Goal: Task Accomplishment & Management: Use online tool/utility

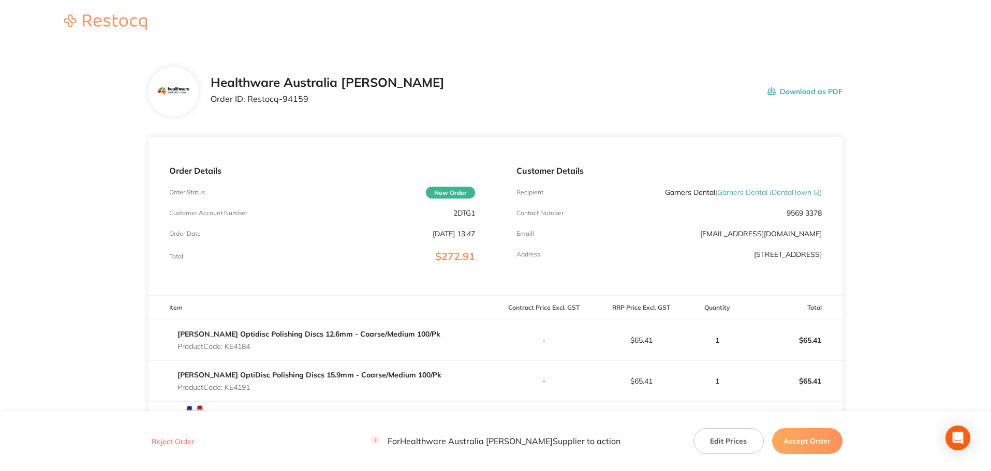
click at [715, 194] on span "( Garners Dental (DentalTown 5) )" at bounding box center [768, 192] width 107 height 9
drag, startPoint x: 711, startPoint y: 192, endPoint x: 636, endPoint y: 192, distance: 74.5
click at [636, 192] on div "Recipient Garners Dental ( Garners Dental (DentalTown 5) )" at bounding box center [668, 192] width 305 height 8
copy p "Garners Dental"
drag, startPoint x: 301, startPoint y: 103, endPoint x: 249, endPoint y: 105, distance: 52.3
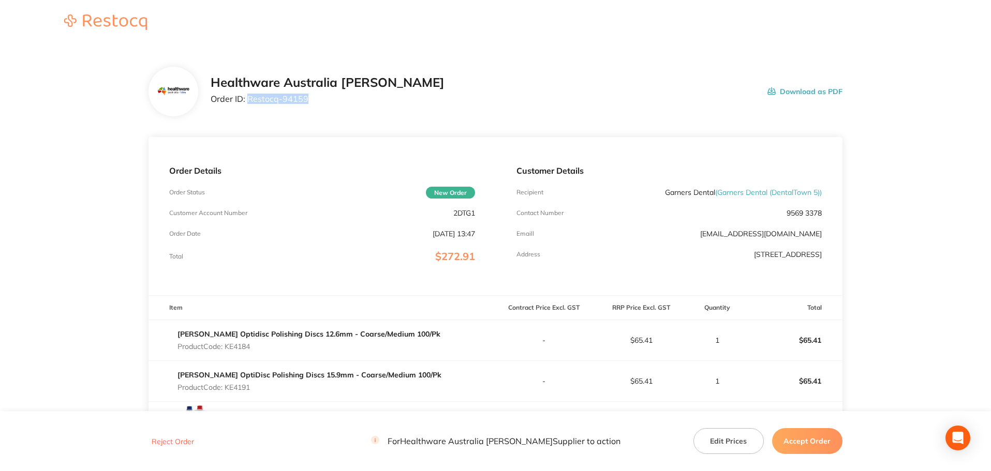
click at [249, 105] on div "Healthware Australia [PERSON_NAME] Order ID: Restocq- 94159" at bounding box center [328, 92] width 234 height 32
copy p "Restocq- 94159"
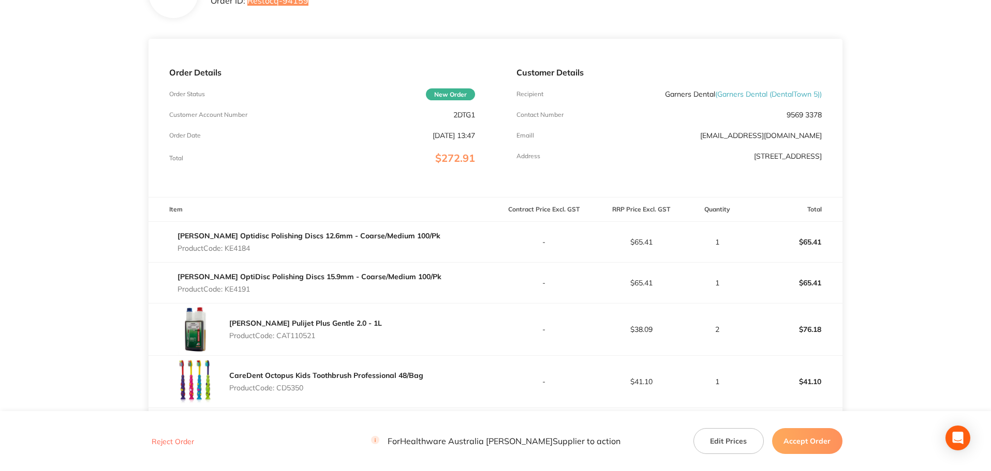
scroll to position [207, 0]
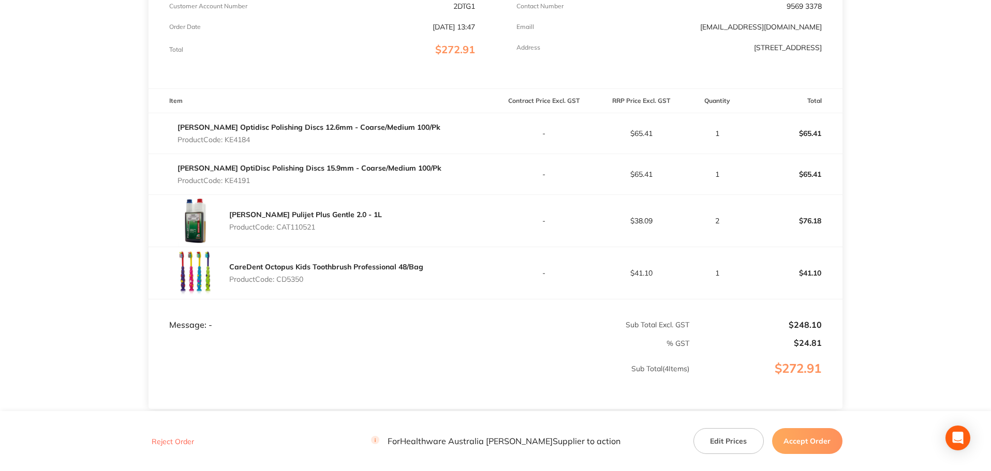
click at [236, 141] on p "Product Code: KE4184" at bounding box center [308, 140] width 263 height 8
copy p "KE4184"
click at [243, 181] on p "Product Code: KE4191" at bounding box center [309, 180] width 264 height 8
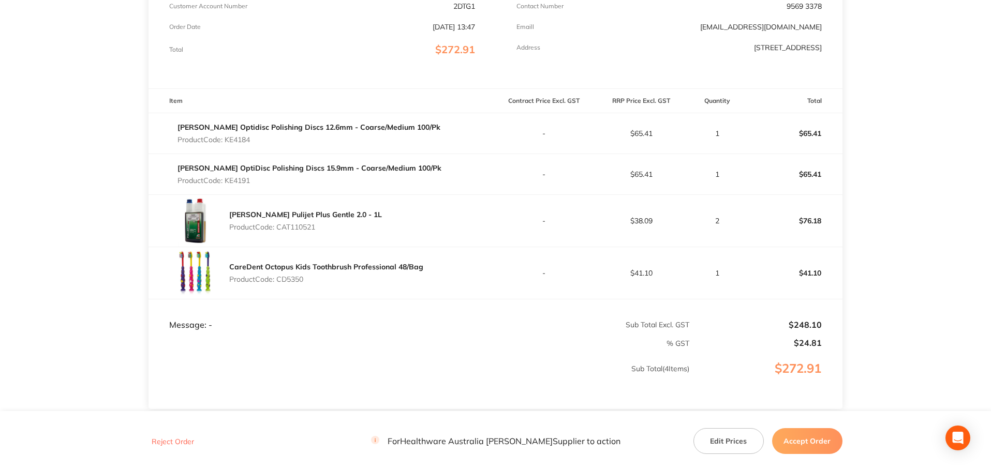
copy p "KE4191"
click at [299, 231] on p "Product Code: CAT110521" at bounding box center [305, 227] width 153 height 8
copy p "CAT110521"
click at [299, 280] on p "Product Code: CD5350" at bounding box center [326, 279] width 194 height 8
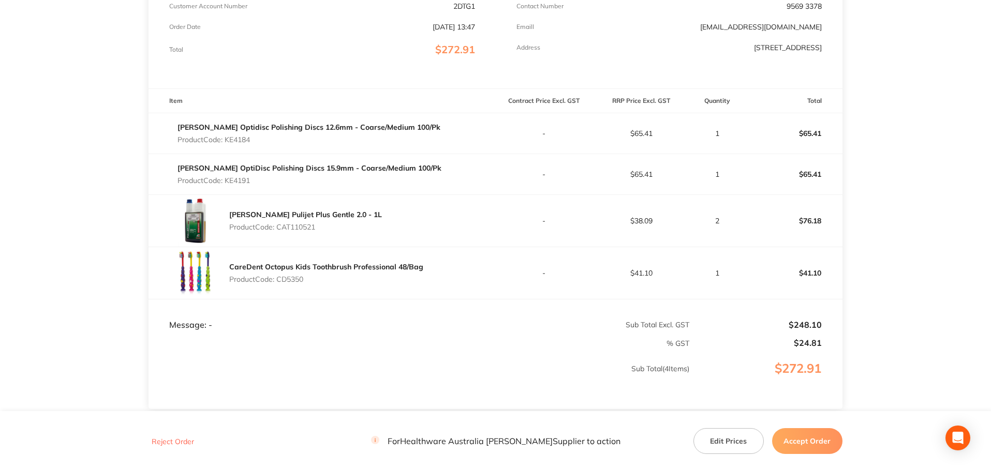
click at [299, 280] on p "Product Code: CD5350" at bounding box center [326, 279] width 194 height 8
copy p "CD5350"
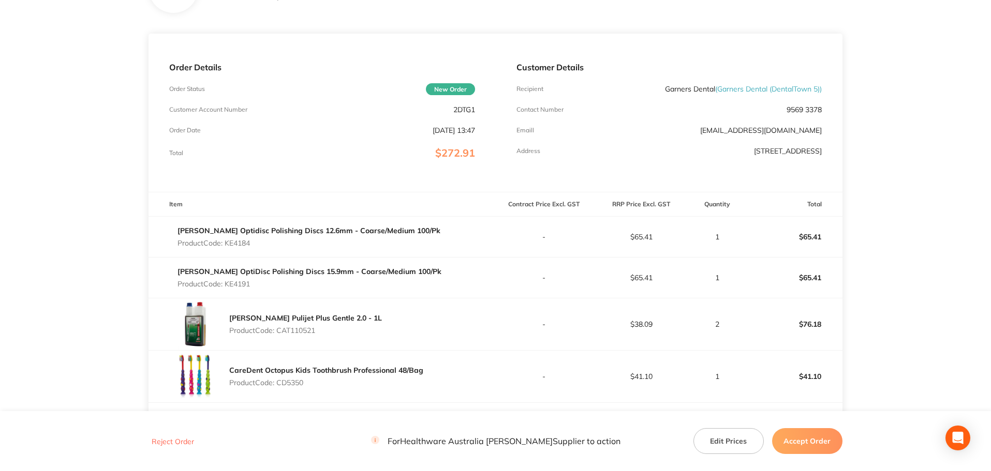
scroll to position [288, 0]
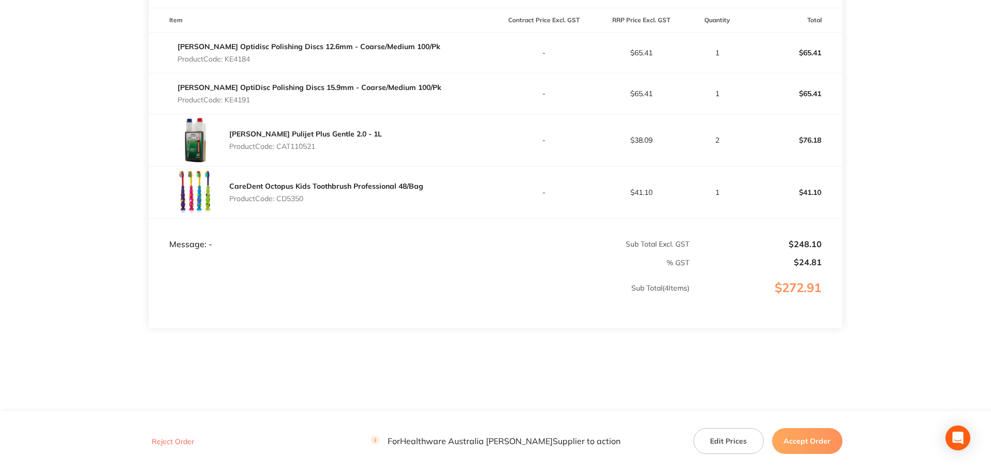
click at [791, 441] on button "Accept Order" at bounding box center [807, 441] width 70 height 26
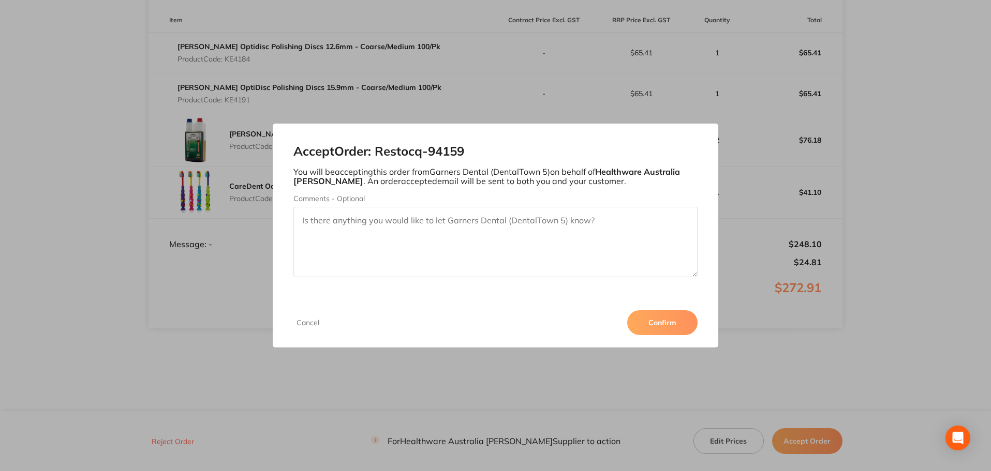
click at [678, 322] on button "Confirm" at bounding box center [662, 322] width 70 height 25
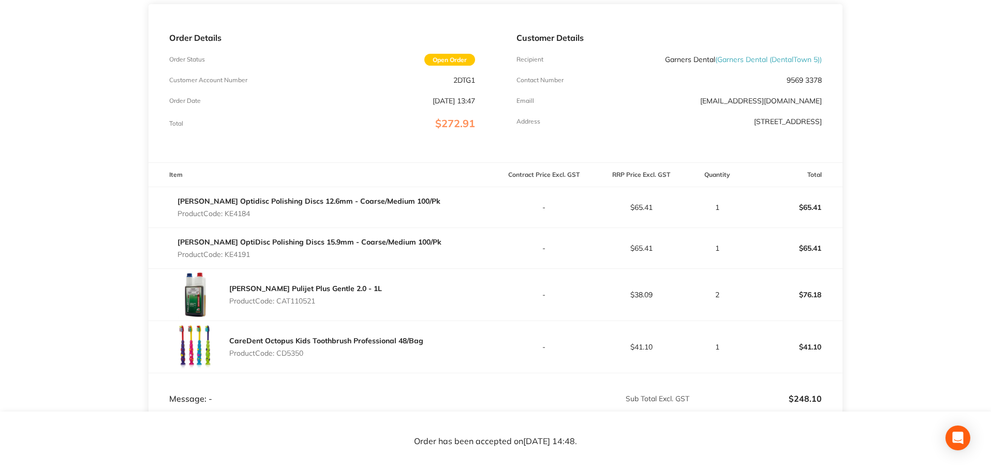
scroll to position [132, 0]
